Goal: Information Seeking & Learning: Learn about a topic

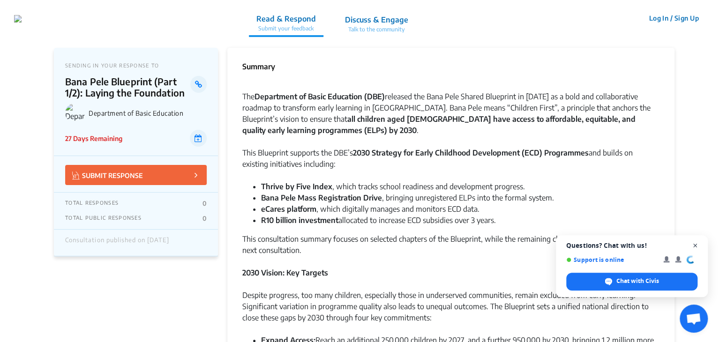
click at [698, 244] on span "Open chat" at bounding box center [695, 246] width 12 height 12
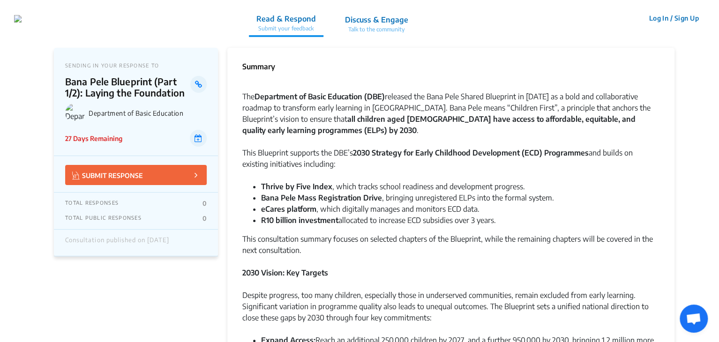
click at [358, 292] on div "Despite progress, too many children, especially those in underserved communitie…" at bounding box center [450, 312] width 417 height 45
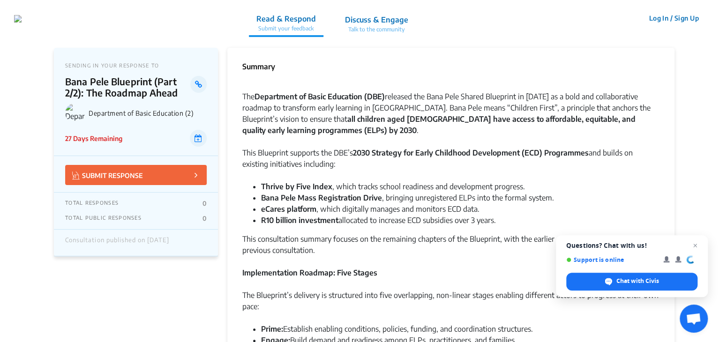
click at [341, 224] on li "R10 billion investment allocated to increase ECD subsidies over 3 years." at bounding box center [460, 220] width 398 height 11
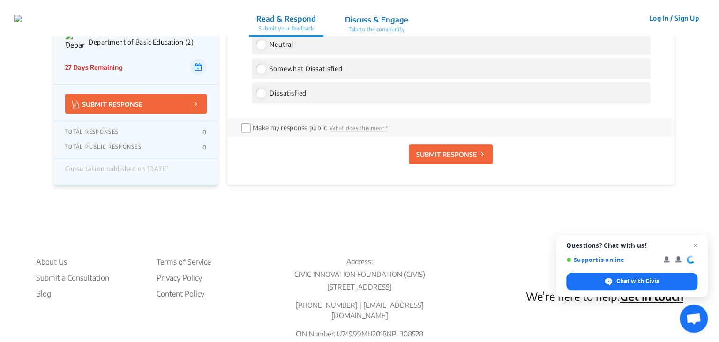
scroll to position [2106, 0]
